Goal: Find specific page/section: Find specific page/section

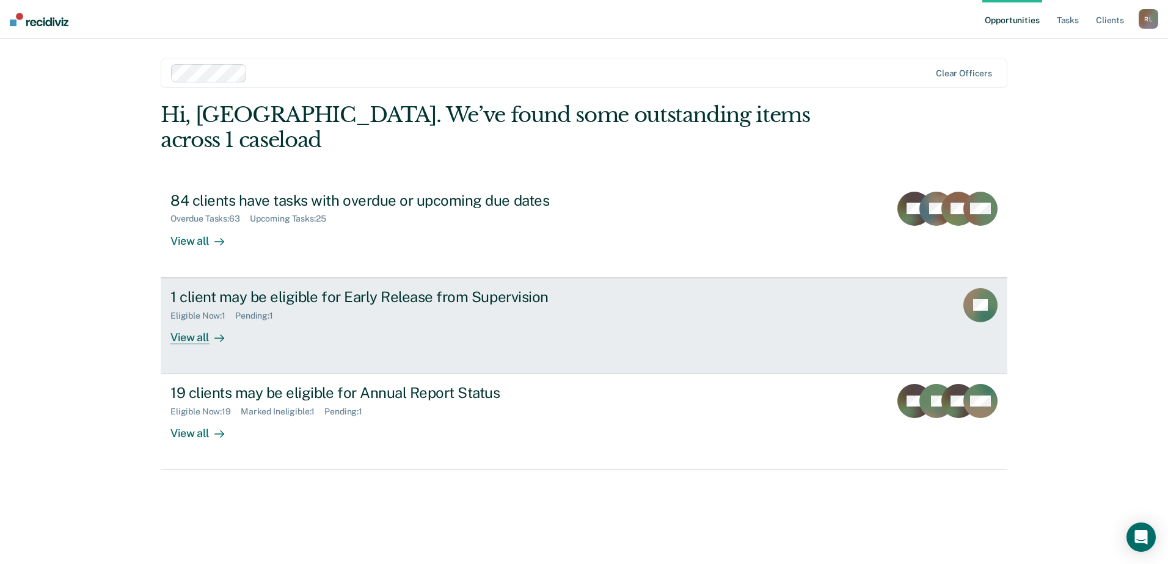
click at [193, 321] on div "View all" at bounding box center [204, 333] width 68 height 24
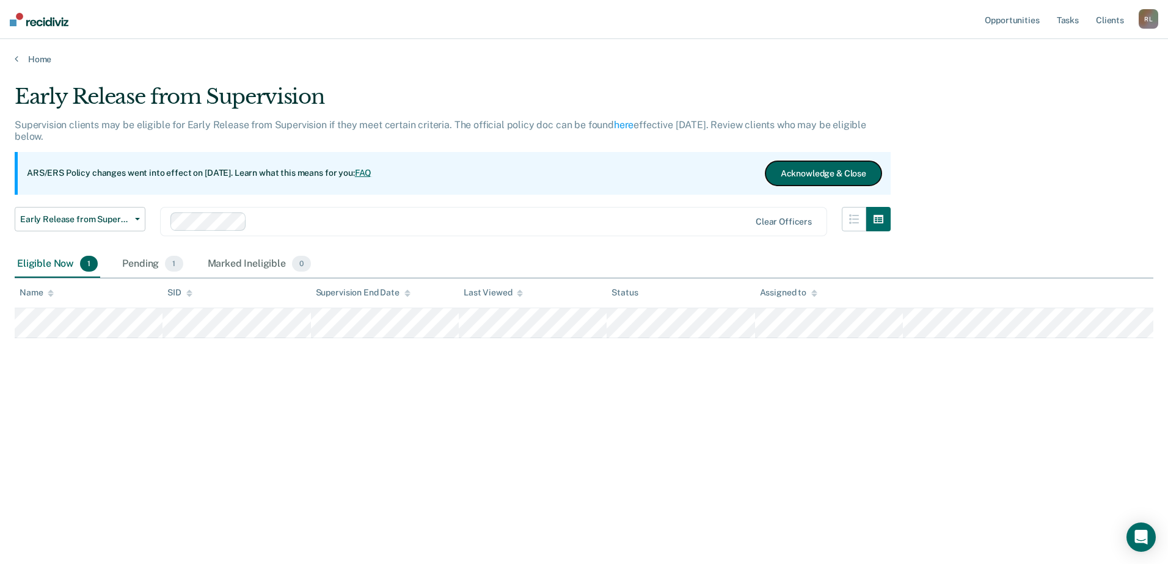
click at [840, 177] on button "Acknowledge & Close" at bounding box center [823, 173] width 116 height 24
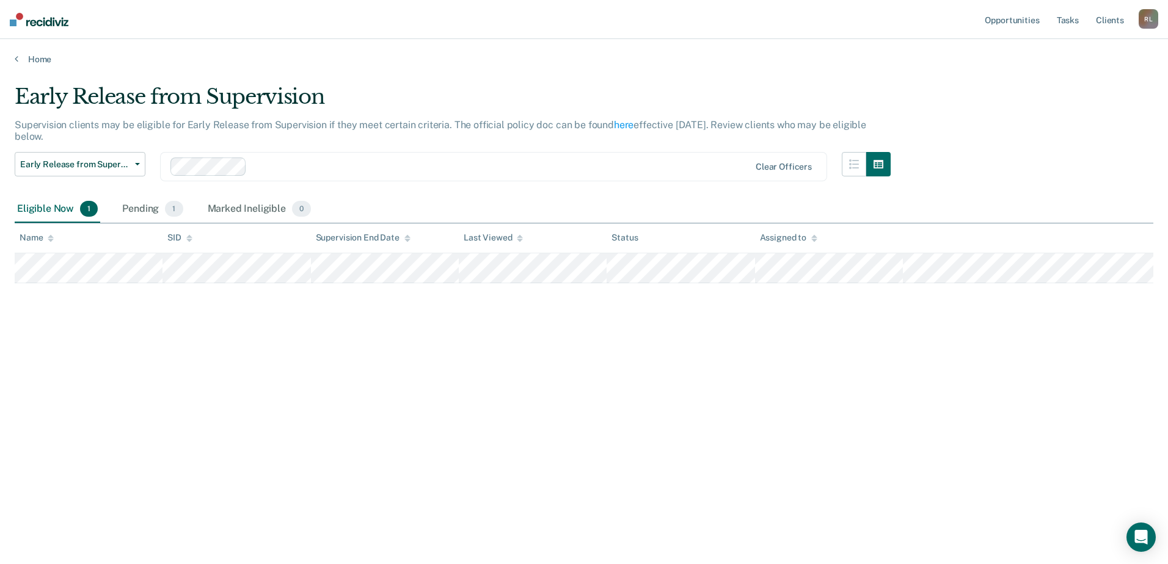
click at [39, 65] on main "Early Release from Supervision Supervision clients may be eligible for Early Re…" at bounding box center [584, 313] width 1168 height 496
click at [37, 60] on link "Home" at bounding box center [584, 59] width 1139 height 11
